Goal: Information Seeking & Learning: Learn about a topic

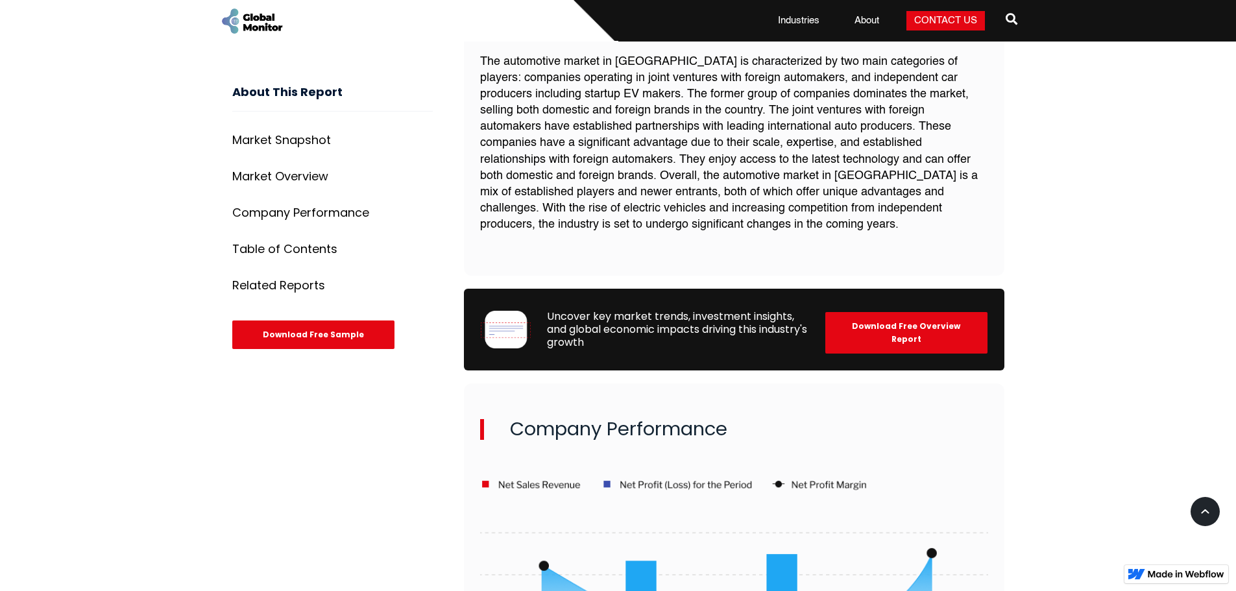
scroll to position [1233, 0]
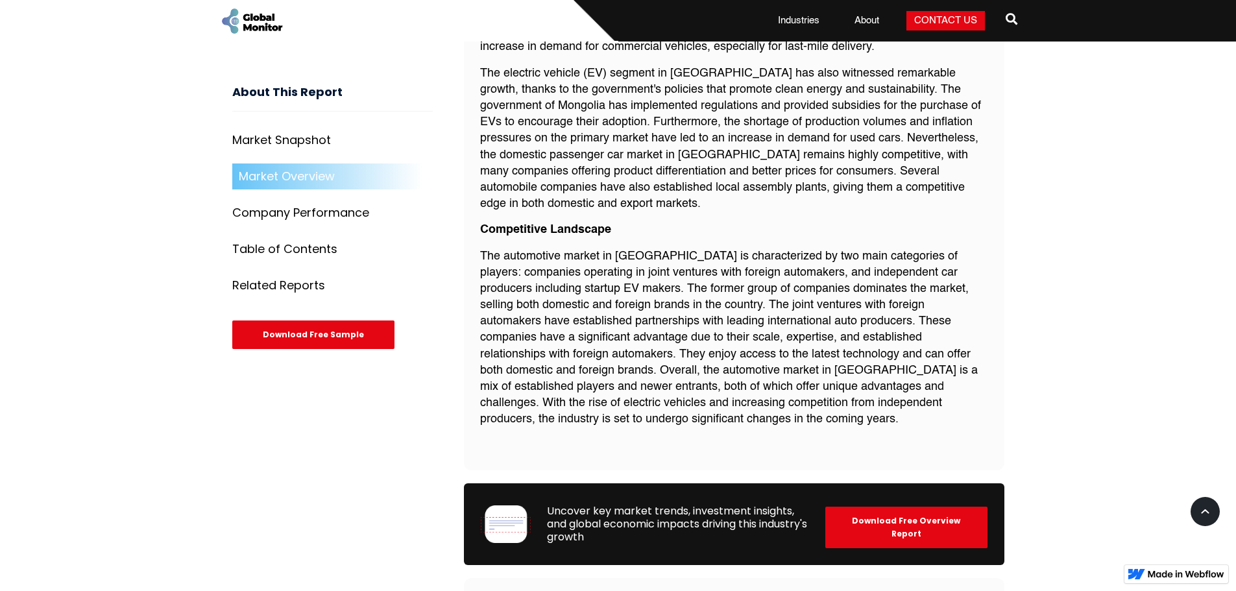
click at [295, 183] on div "Market Overview" at bounding box center [287, 177] width 96 height 13
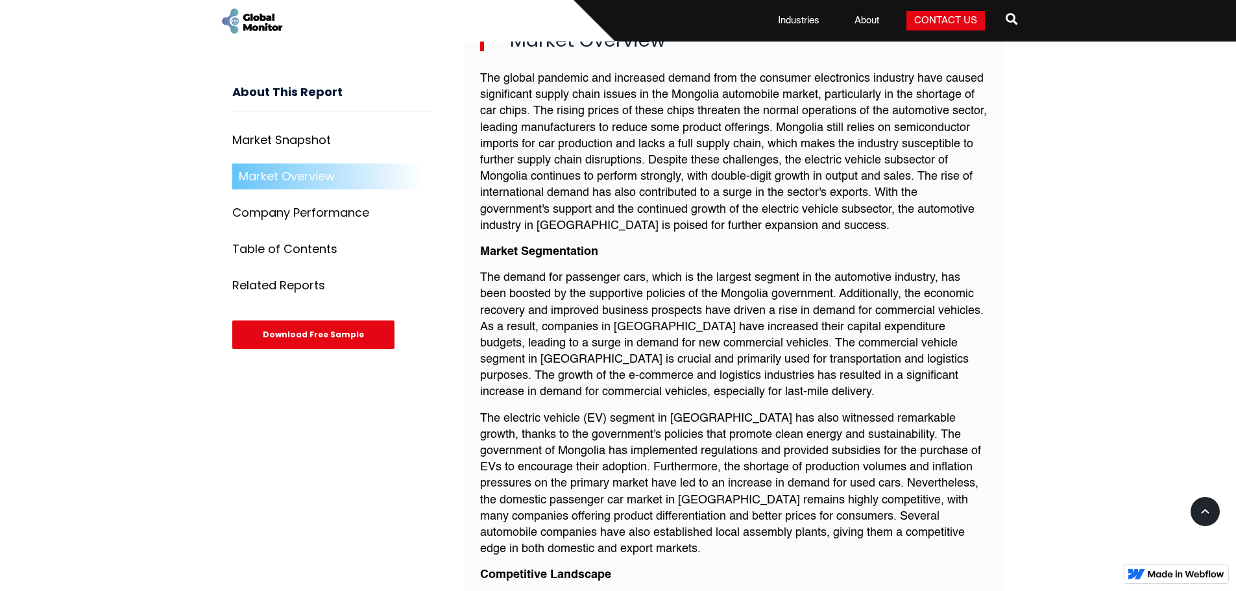
click at [319, 215] on div "Company Performance" at bounding box center [300, 213] width 137 height 13
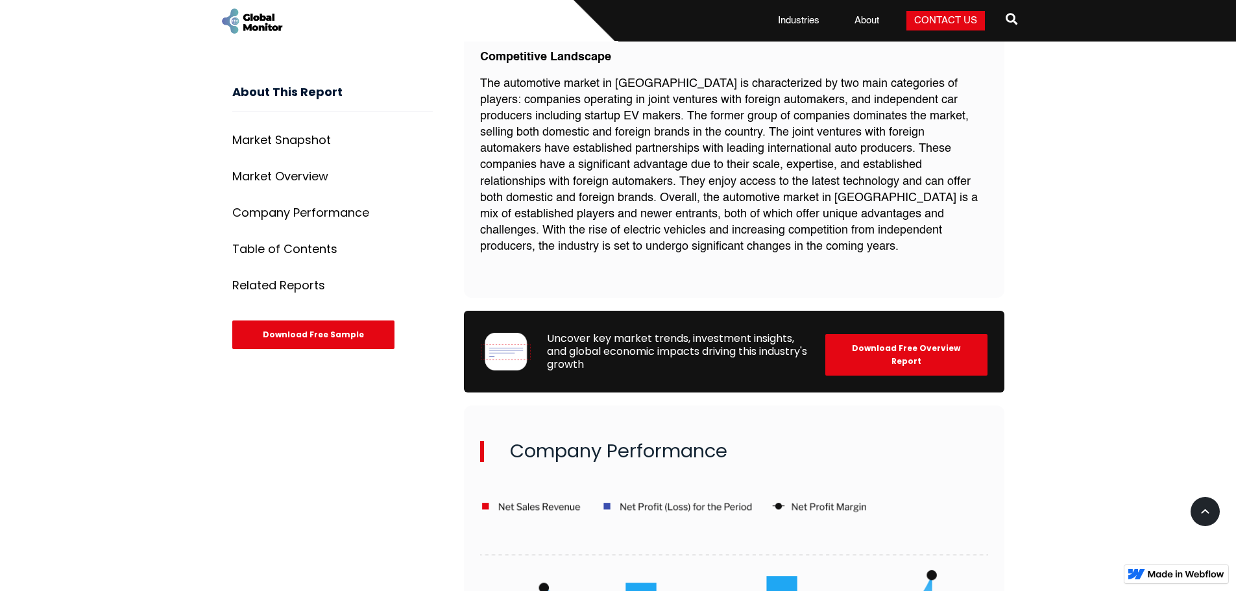
scroll to position [1417, 0]
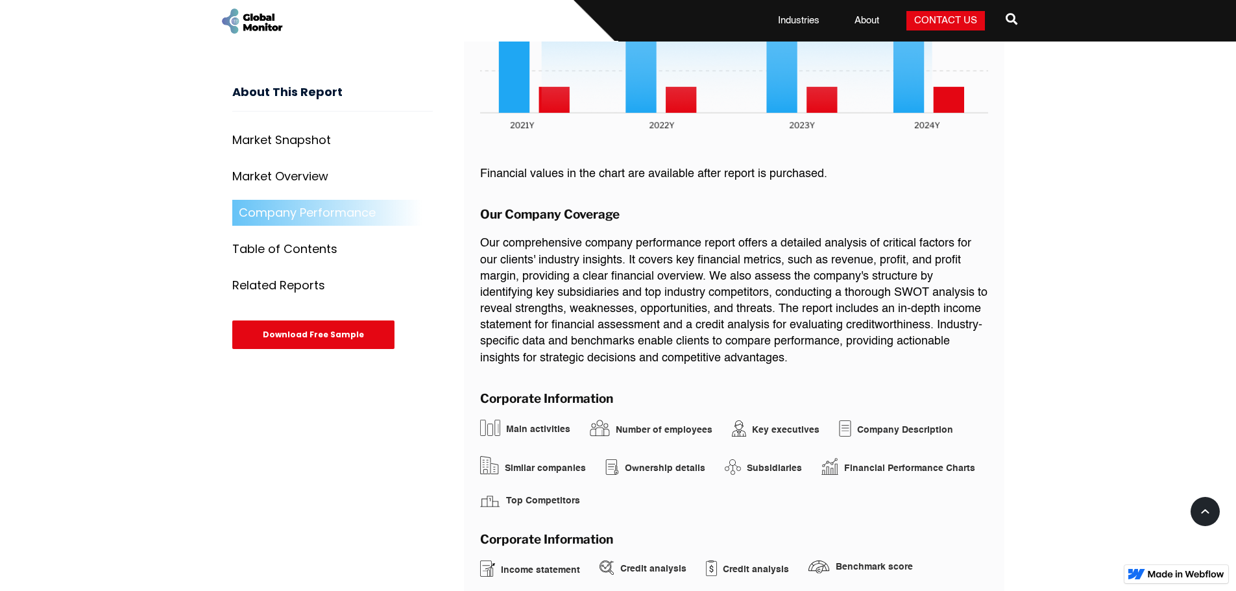
scroll to position [888, 0]
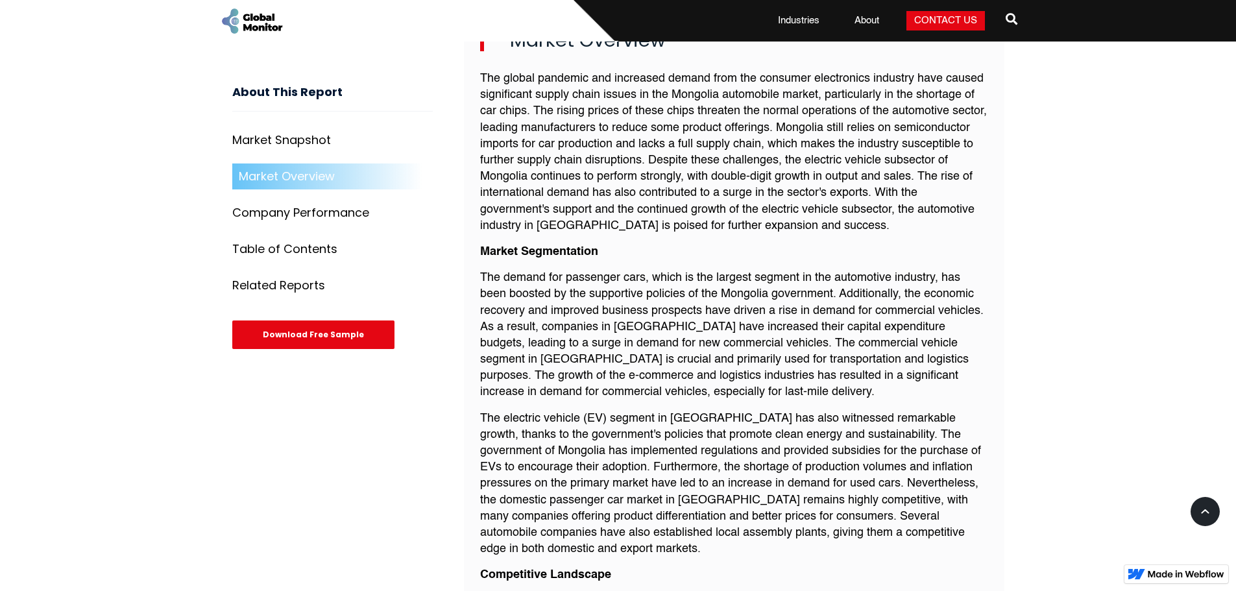
scroll to position [1233, 0]
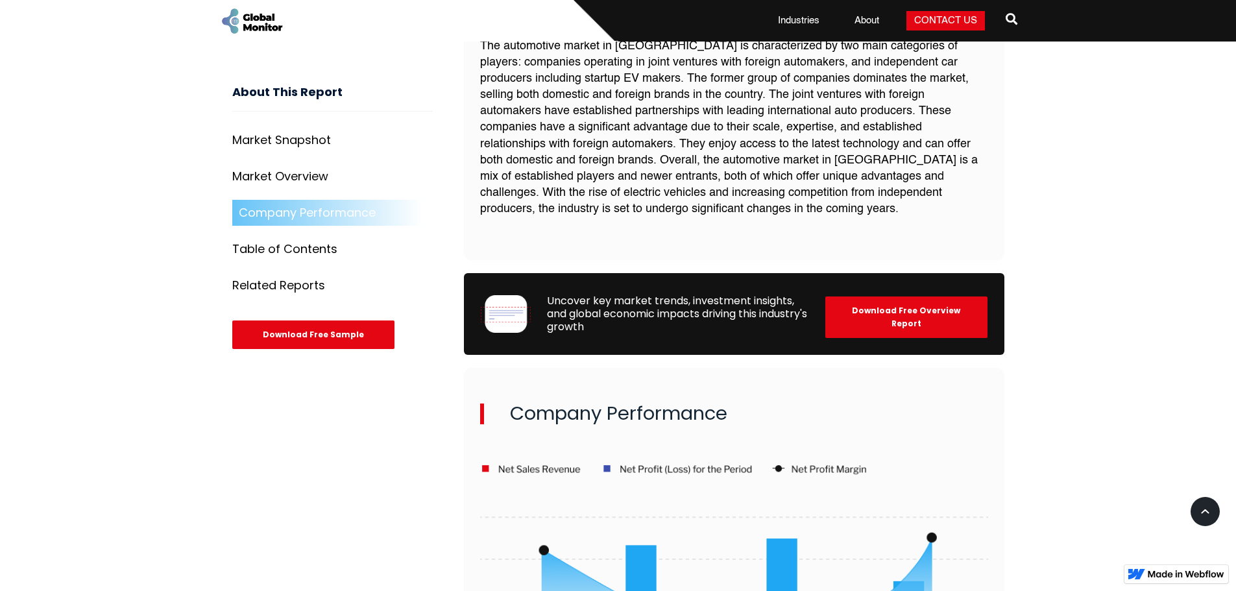
scroll to position [1233, 0]
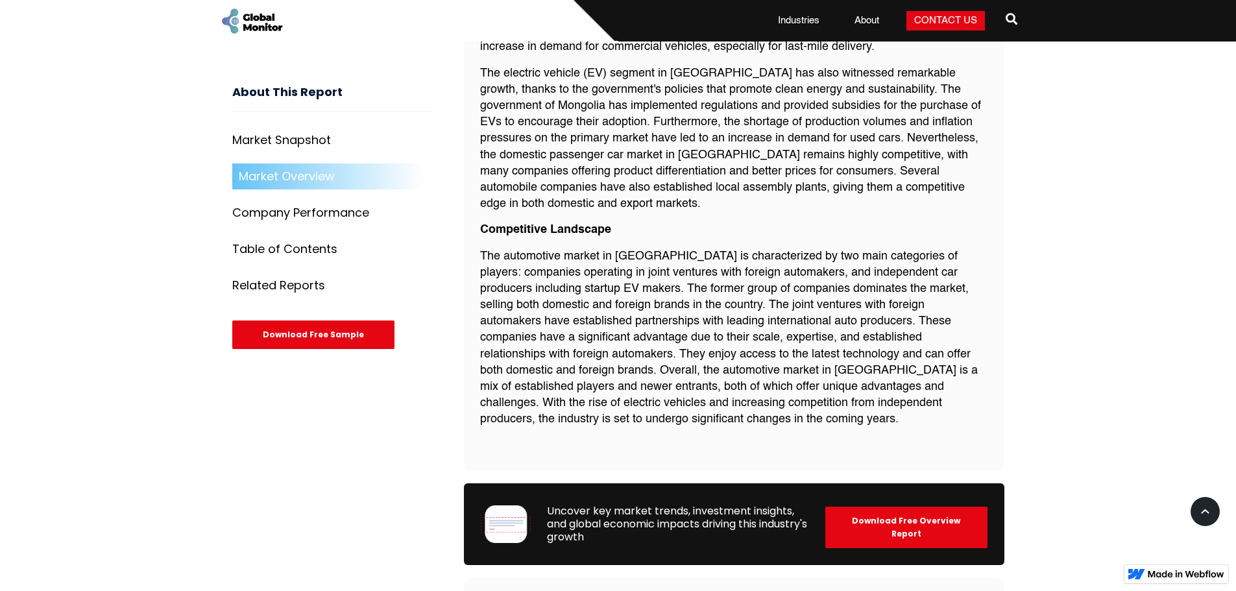
click at [282, 248] on div "Table of Contents" at bounding box center [284, 249] width 105 height 13
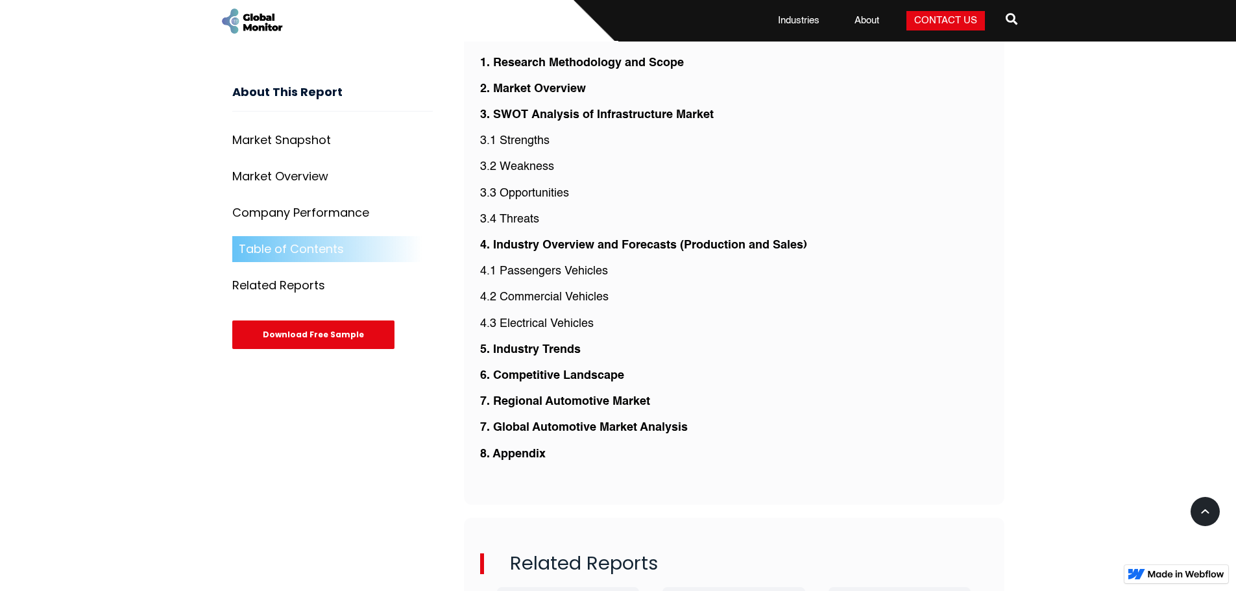
click at [288, 286] on div "Related Reports" at bounding box center [278, 286] width 93 height 13
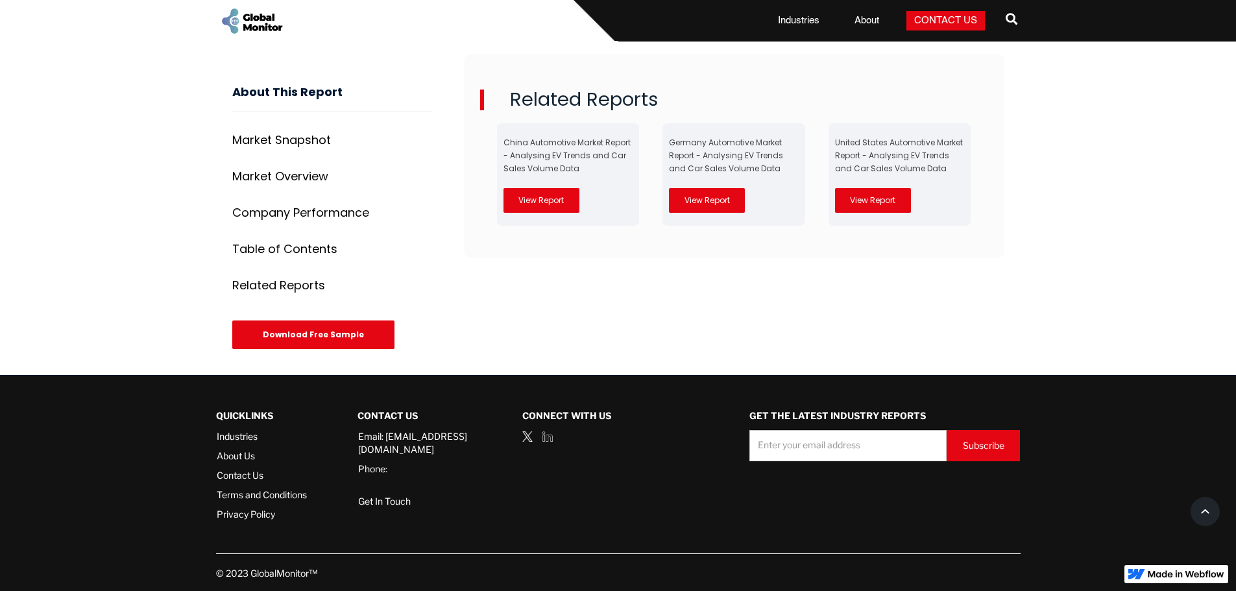
click at [540, 195] on link "View Report" at bounding box center [541, 200] width 76 height 25
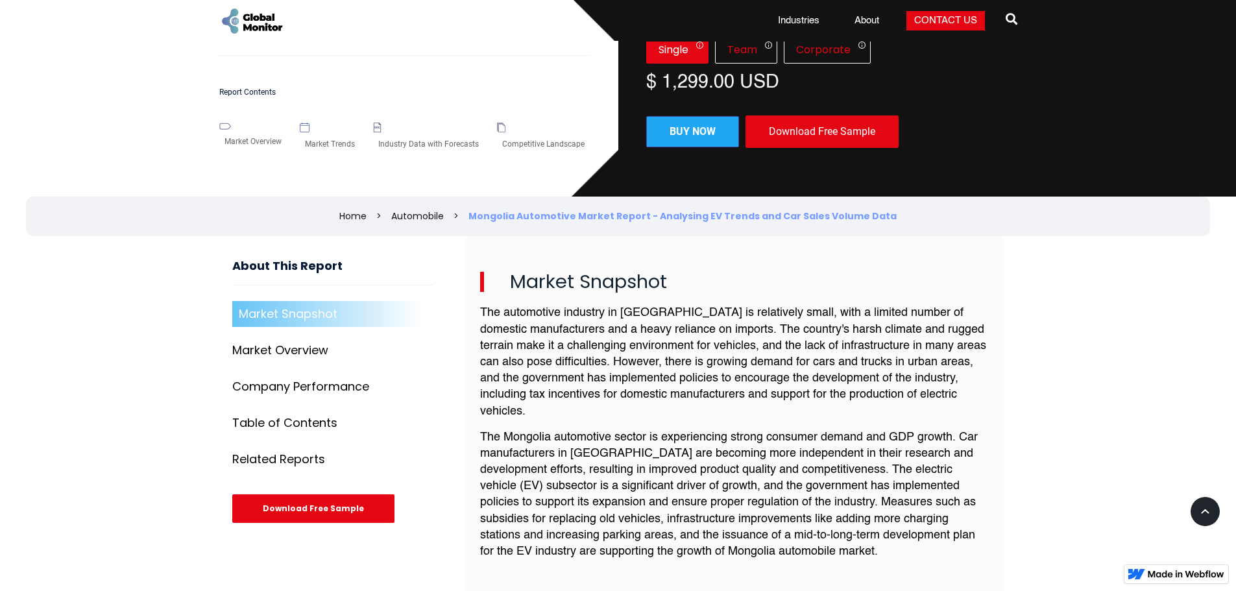
scroll to position [241, 0]
